Goal: Navigation & Orientation: Find specific page/section

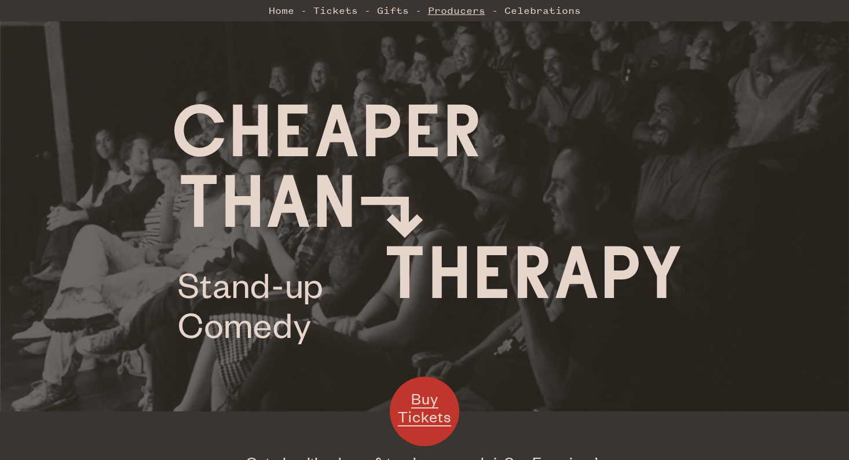
click at [451, 19] on link "Producers" at bounding box center [456, 10] width 57 height 23
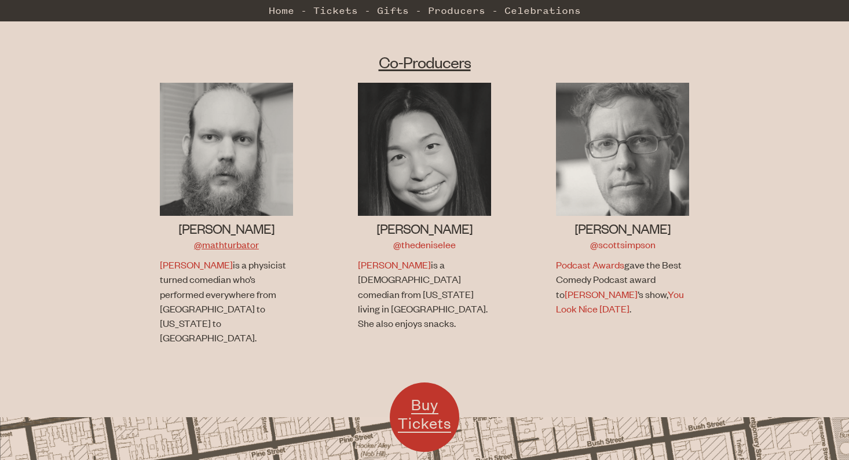
click at [224, 238] on link "@mathturbator" at bounding box center [226, 244] width 65 height 13
